Goal: Transaction & Acquisition: Purchase product/service

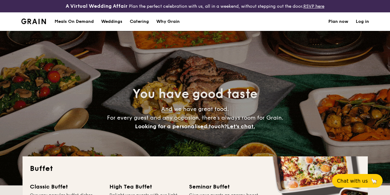
select select
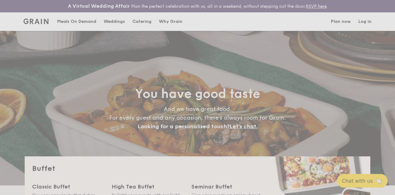
click at [71, 27] on div "Weddings by [PERSON_NAME] presents Plan the perfect celebration with us, all in…" at bounding box center [197, 97] width 395 height 195
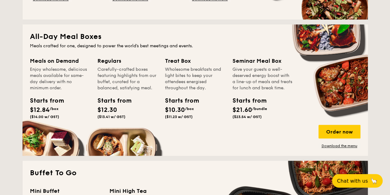
scroll to position [278, 0]
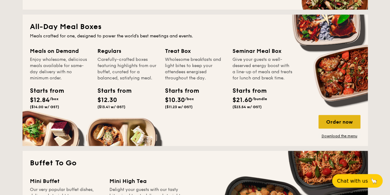
click at [342, 128] on div "Order now" at bounding box center [340, 122] width 42 height 14
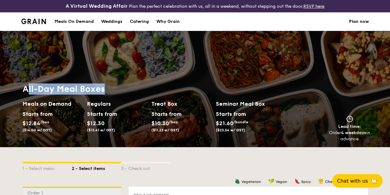
drag, startPoint x: 28, startPoint y: 95, endPoint x: 107, endPoint y: 90, distance: 79.1
click at [107, 90] on h1 "All-Day Meal Boxes" at bounding box center [152, 88] width 258 height 11
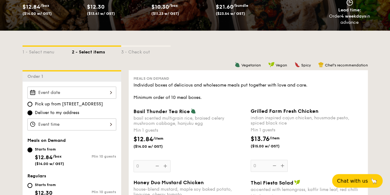
scroll to position [154, 0]
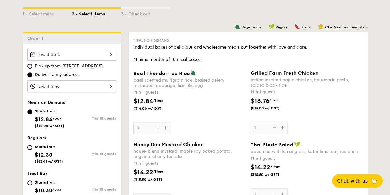
drag, startPoint x: 141, startPoint y: 80, endPoint x: 212, endPoint y: 107, distance: 76.5
click at [212, 107] on div "Basil Thunder Tea [PERSON_NAME] scented multigrain rice, braised celery mushroo…" at bounding box center [190, 102] width 112 height 64
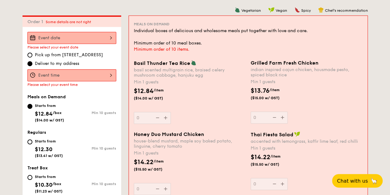
scroll to position [182, 0]
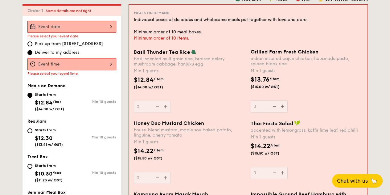
click at [202, 92] on div "$12.84 /item ($14.00 w/ GST)" at bounding box center [189, 86] width 117 height 22
click at [171, 101] on input "0" at bounding box center [152, 107] width 37 height 12
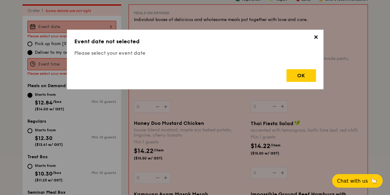
click at [215, 77] on div "OK" at bounding box center [195, 73] width 242 height 18
click at [315, 37] on span "✕" at bounding box center [316, 38] width 9 height 9
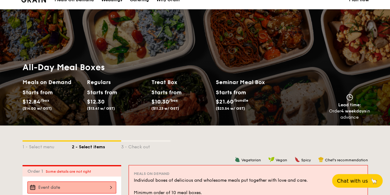
scroll to position [0, 0]
